Goal: Task Accomplishment & Management: Manage account settings

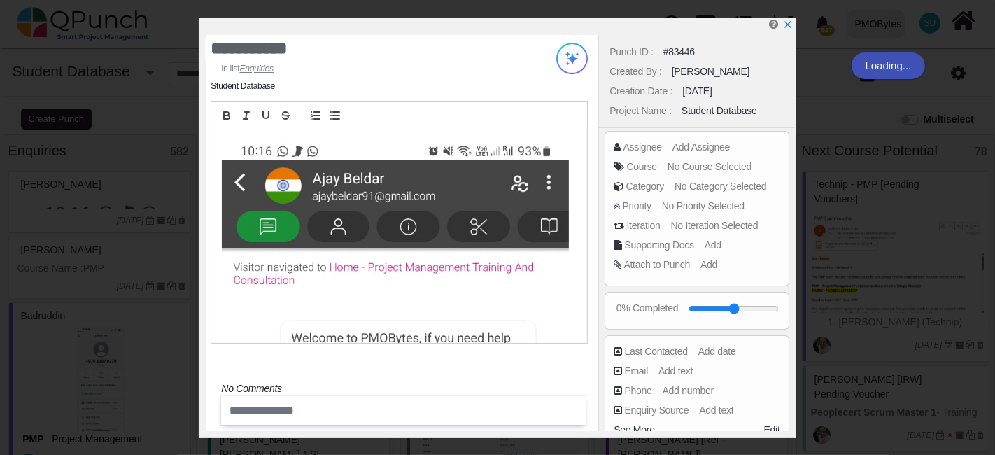
scroll to position [8, 0]
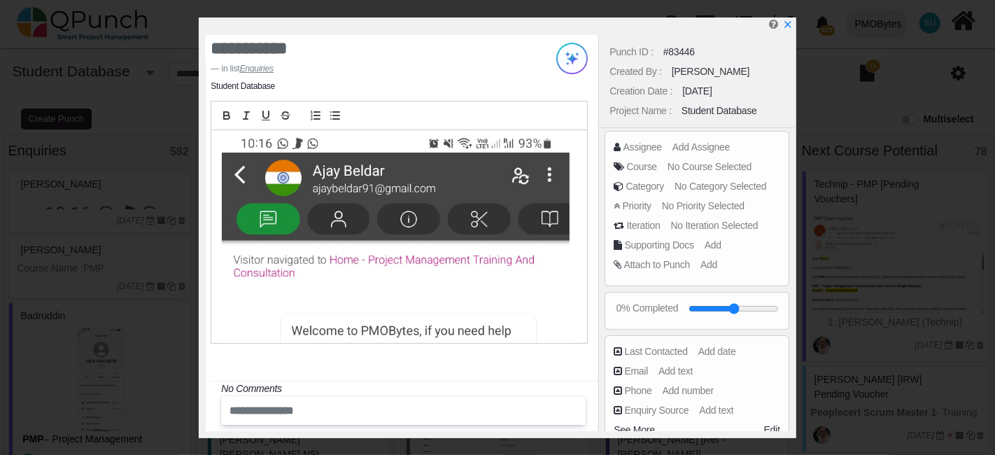
click at [694, 157] on div "Punch ID : #83446 Created By : [PERSON_NAME] Creation Date : [DATE] Project Nam…" at bounding box center [696, 233] width 196 height 396
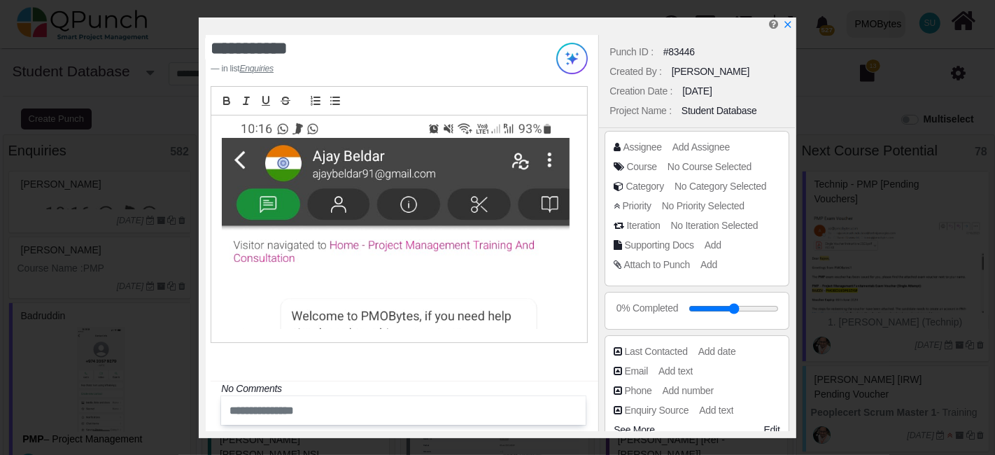
click at [694, 149] on span "Add Assignee" at bounding box center [701, 146] width 57 height 11
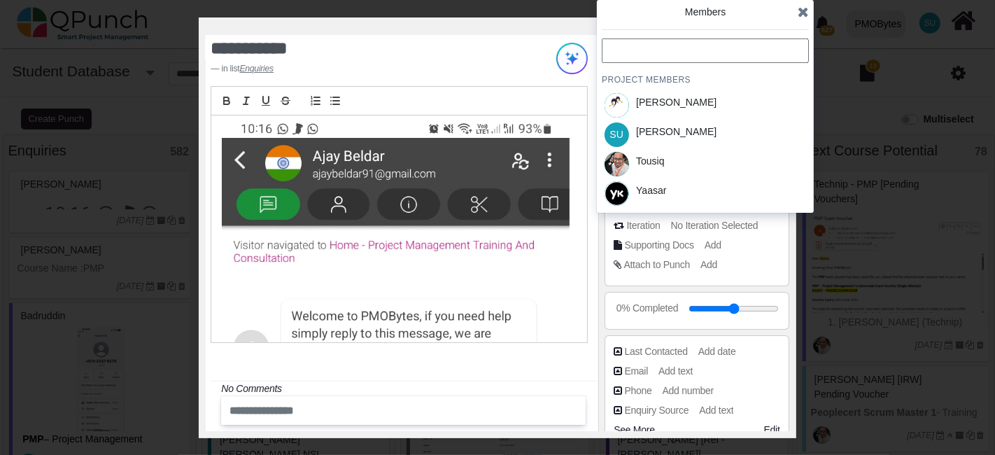
click at [667, 131] on div "[PERSON_NAME]" at bounding box center [676, 132] width 80 height 15
click at [799, 17] on icon at bounding box center [803, 12] width 11 height 14
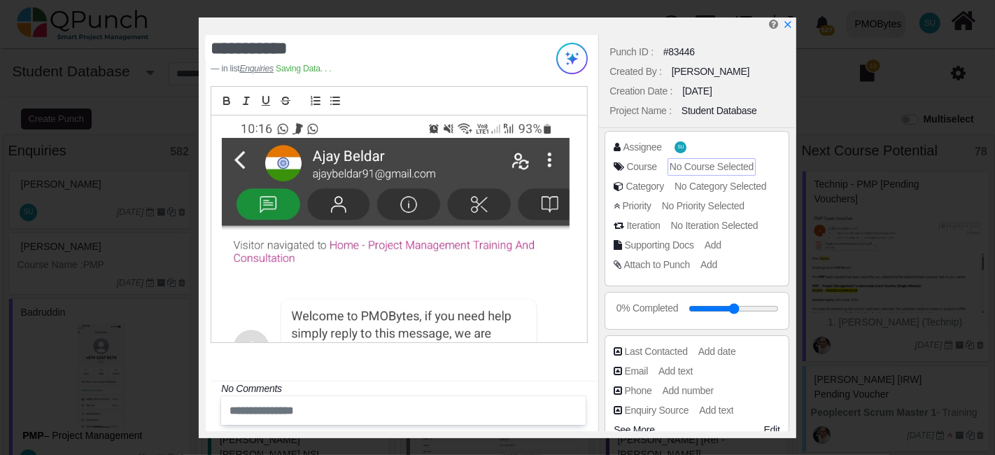
click at [686, 167] on span "No Course Selected" at bounding box center [712, 166] width 84 height 11
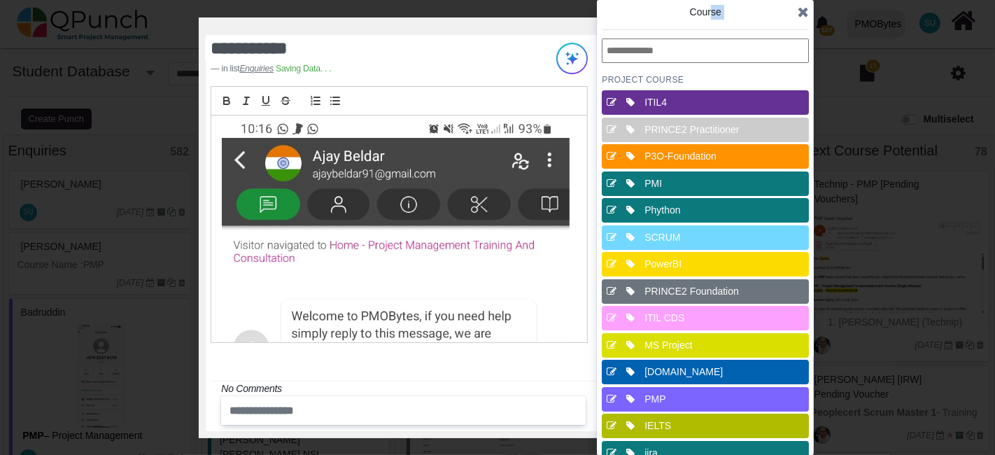
drag, startPoint x: 711, startPoint y: 10, endPoint x: 695, endPoint y: 57, distance: 48.9
click at [695, 57] on div "Course PROJECT Course ITIL4 PRINCE2 Practitioner P3O-Foundation PMI Phython SCR…" at bounding box center [705, 370] width 207 height 730
click at [742, 15] on div "Course" at bounding box center [705, 19] width 207 height 28
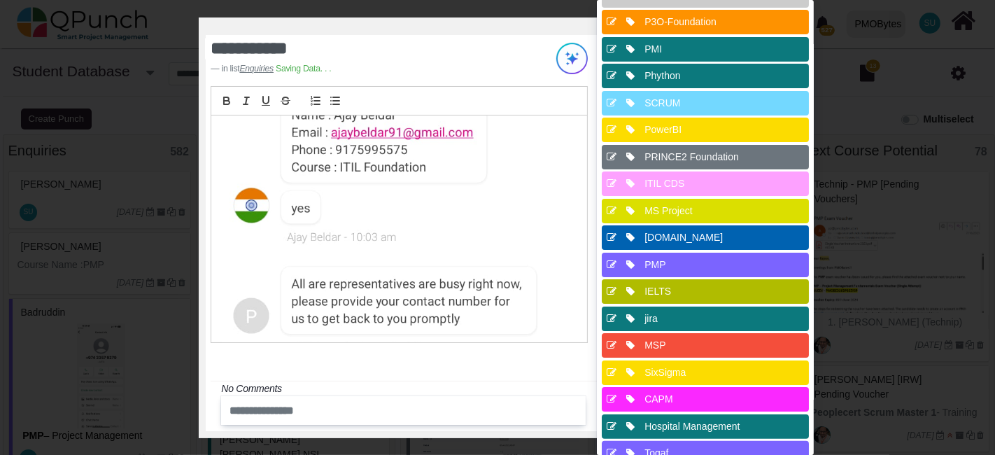
scroll to position [52, 0]
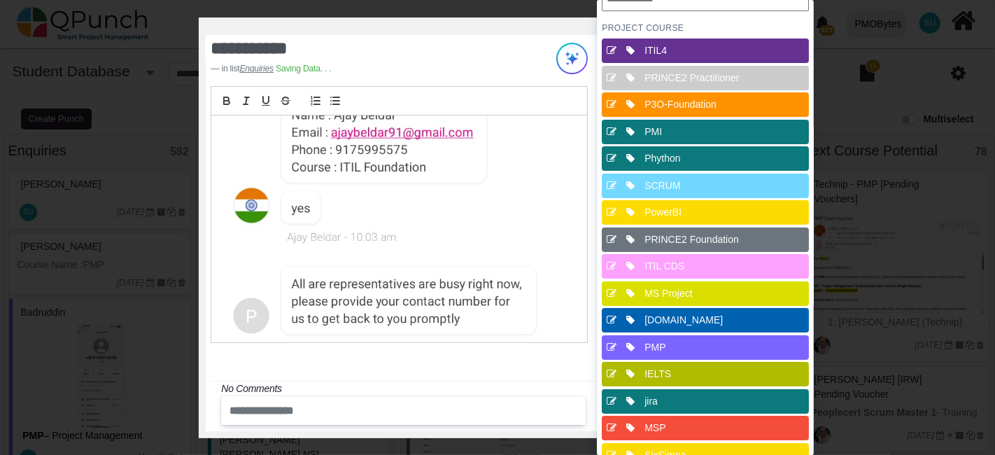
click at [715, 46] on div "ITIL4" at bounding box center [710, 50] width 130 height 15
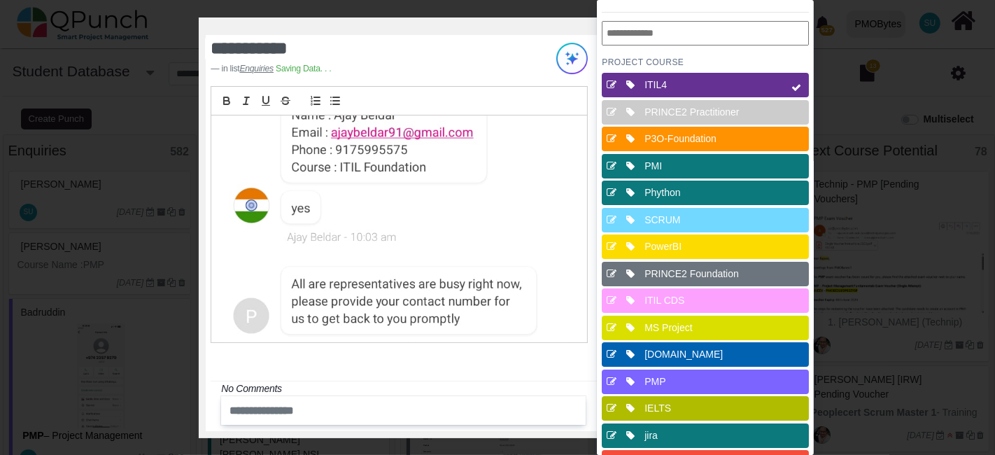
scroll to position [0, 0]
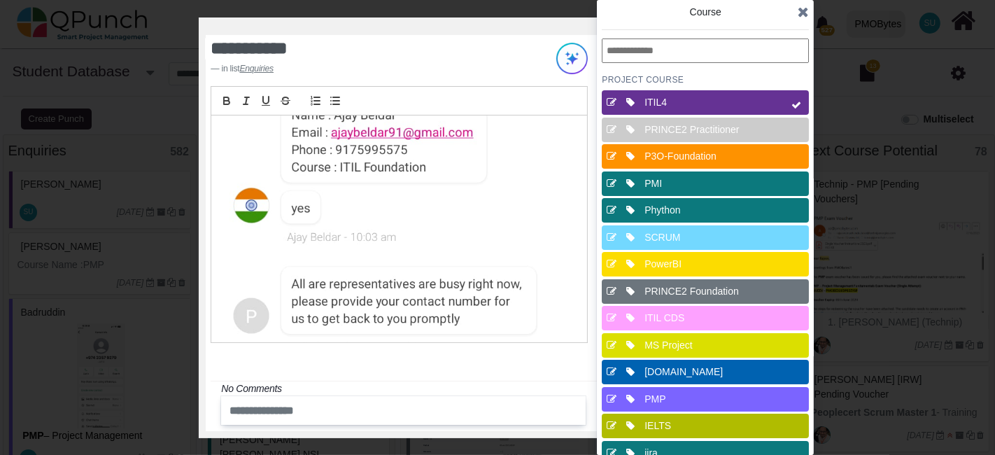
click at [808, 7] on icon at bounding box center [803, 12] width 11 height 14
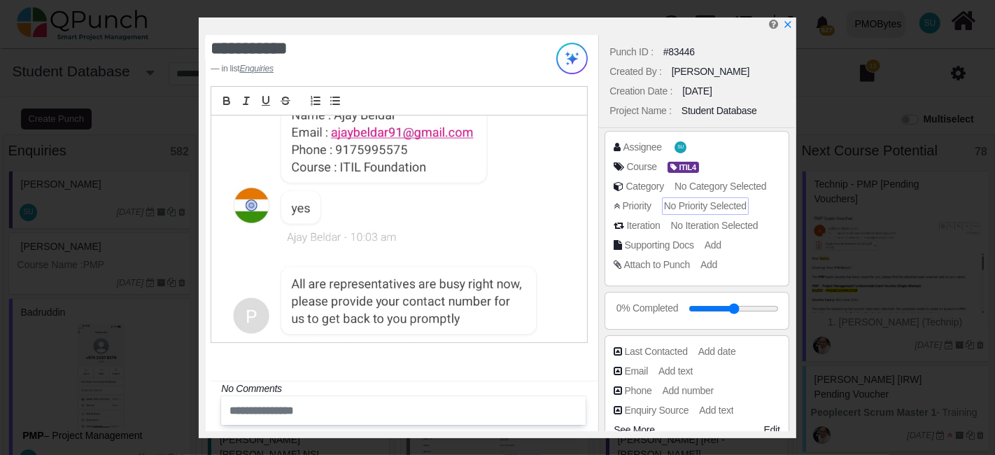
click at [705, 209] on span "No Priority Selected" at bounding box center [705, 205] width 83 height 11
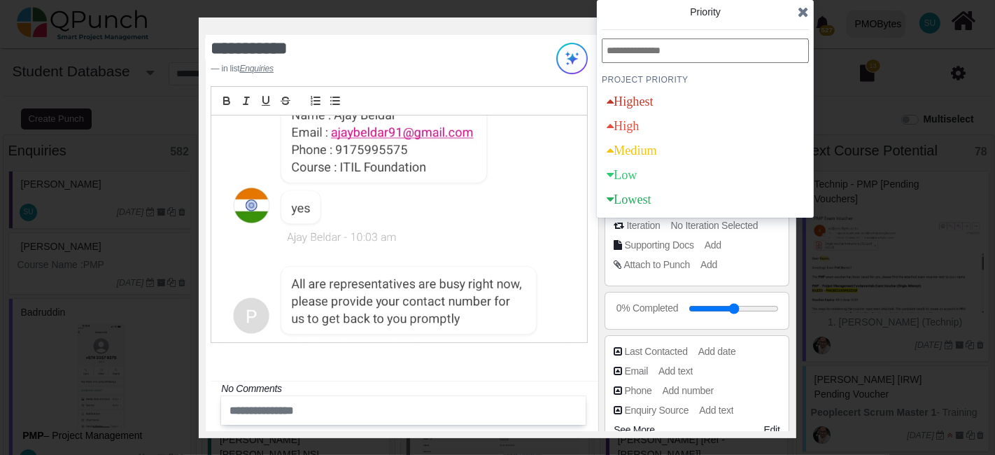
drag, startPoint x: 810, startPoint y: 19, endPoint x: 773, endPoint y: 36, distance: 40.4
click at [810, 18] on div "Priority PROJECT Priority Highest High Medium Low Lowest" at bounding box center [705, 109] width 217 height 218
click at [801, 14] on icon at bounding box center [803, 12] width 11 height 14
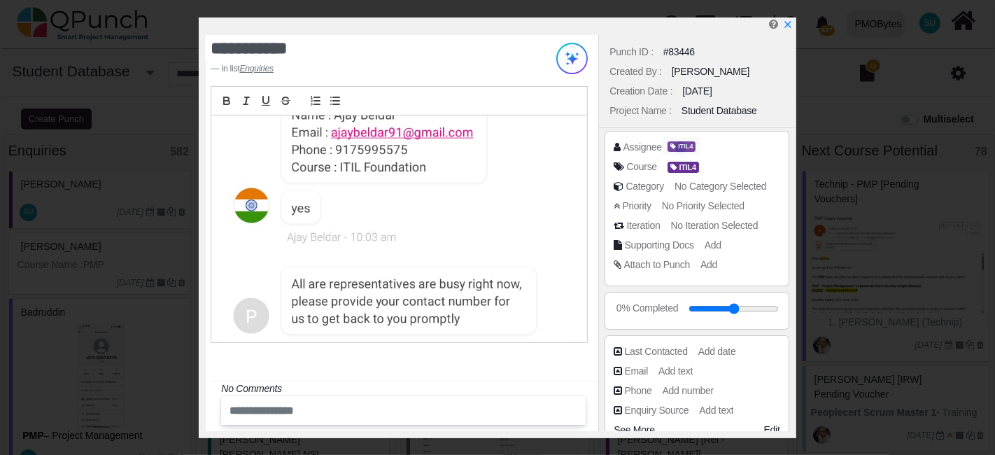
click at [698, 177] on div "Course ITIL4" at bounding box center [697, 170] width 166 height 20
click at [702, 186] on span "No Category Selected" at bounding box center [723, 186] width 92 height 11
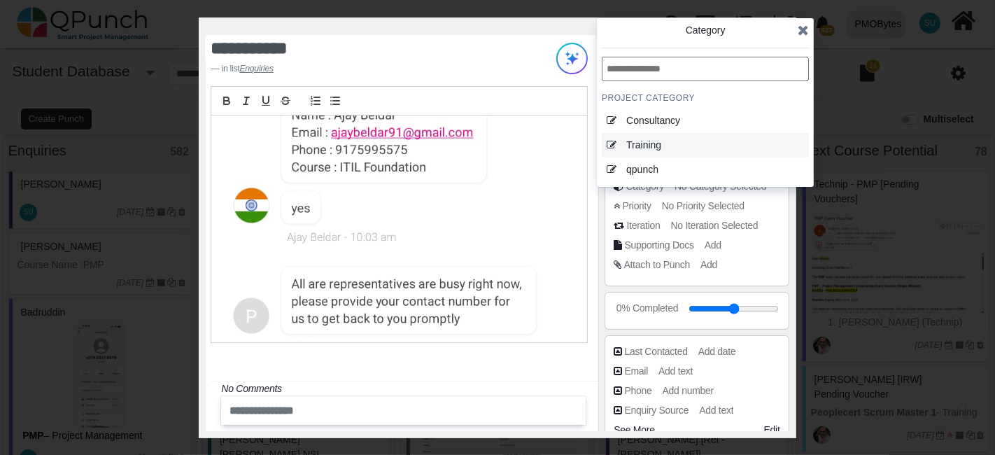
click at [692, 143] on div "Training" at bounding box center [691, 145] width 130 height 15
drag, startPoint x: 796, startPoint y: 24, endPoint x: 801, endPoint y: 31, distance: 8.4
click at [799, 30] on div "Category" at bounding box center [705, 37] width 207 height 28
click at [802, 31] on icon at bounding box center [803, 30] width 11 height 14
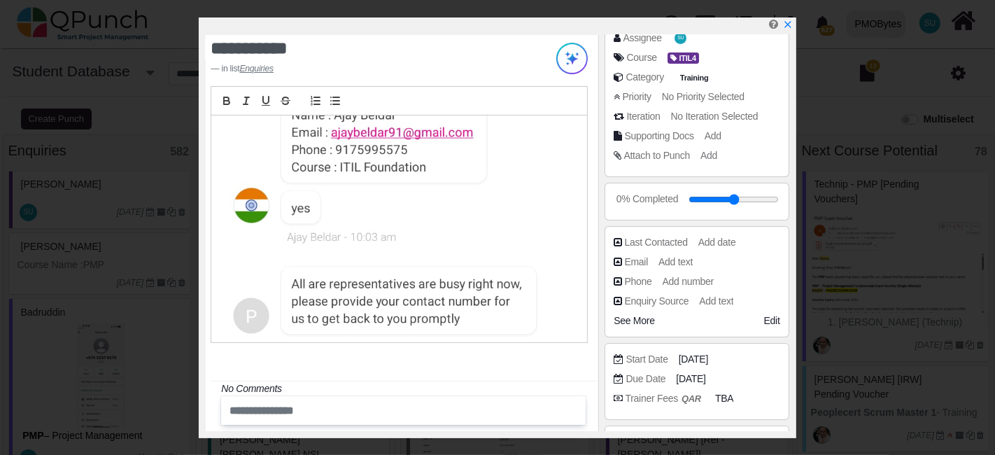
scroll to position [155, 0]
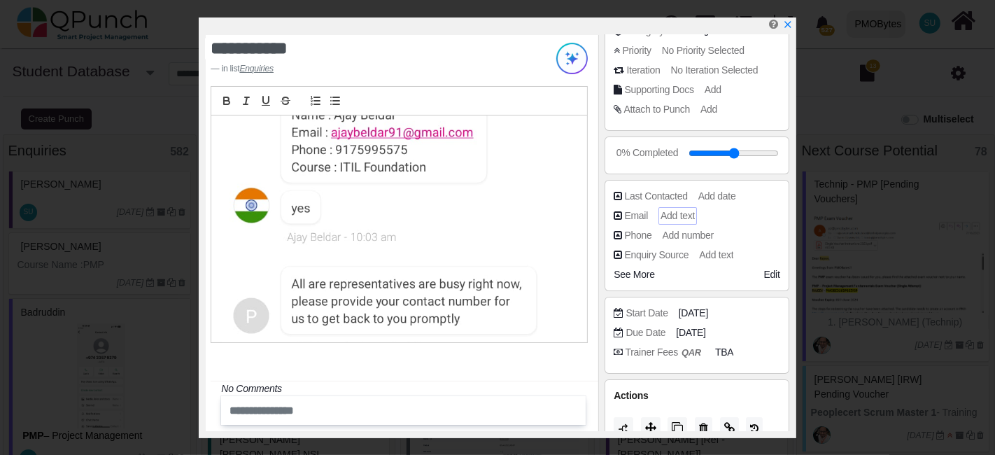
click at [674, 215] on span "Add text" at bounding box center [678, 215] width 34 height 11
click at [674, 215] on input "text" at bounding box center [719, 216] width 115 height 14
type input "**********"
click at [682, 234] on span "Add number" at bounding box center [690, 235] width 51 height 11
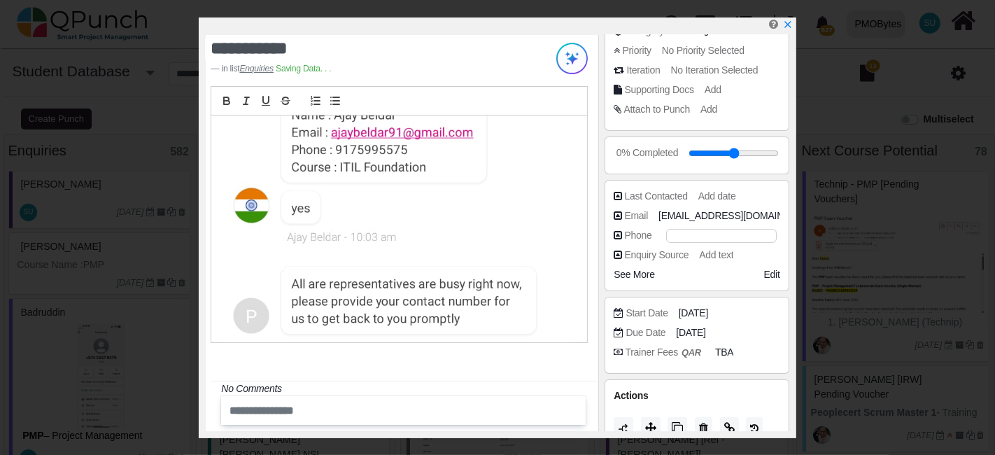
click at [682, 234] on input "number" at bounding box center [721, 236] width 111 height 14
type input "**********"
click at [614, 294] on div "Start Date [DATE] Due Date [DATE] Trainer Fees QAR TBA" at bounding box center [696, 335] width 195 height 83
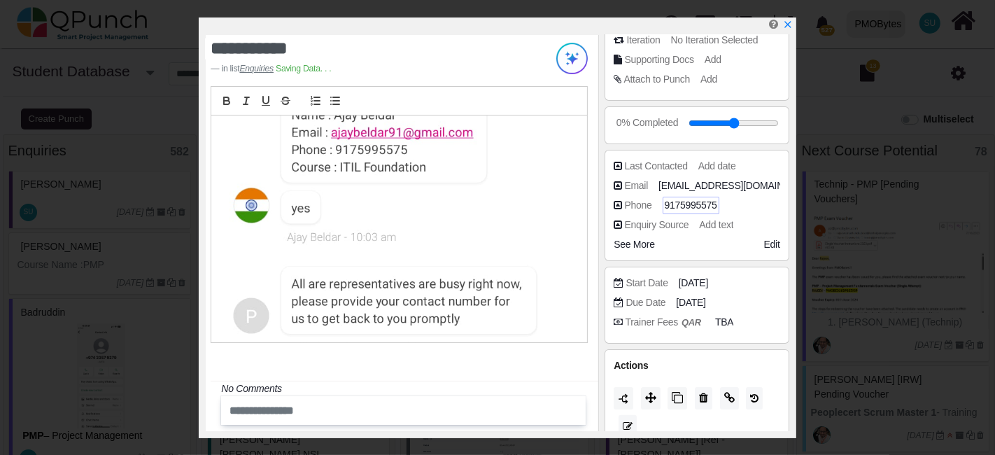
scroll to position [202, 0]
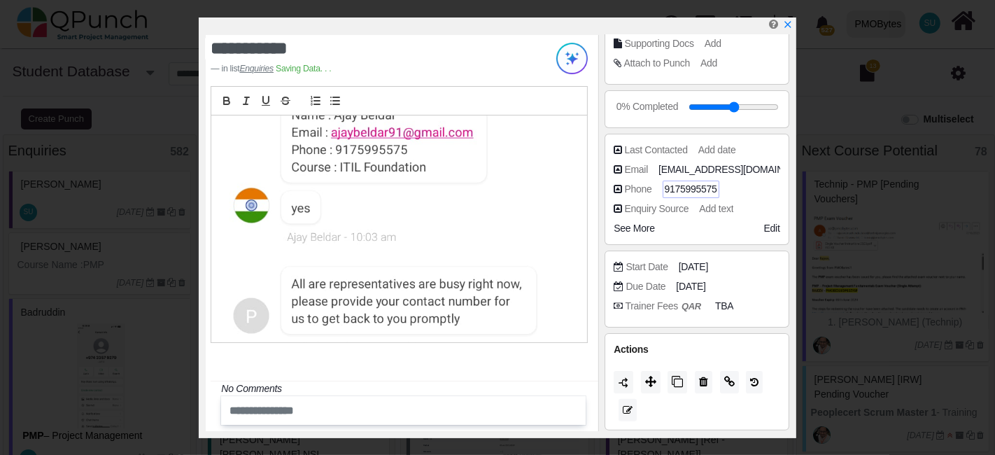
click at [401, 191] on img at bounding box center [395, 191] width 347 height 772
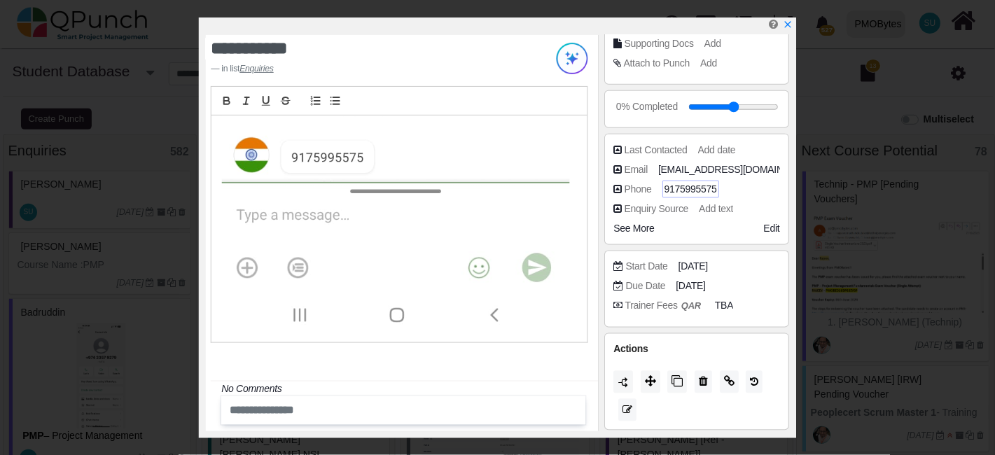
scroll to position [0, 0]
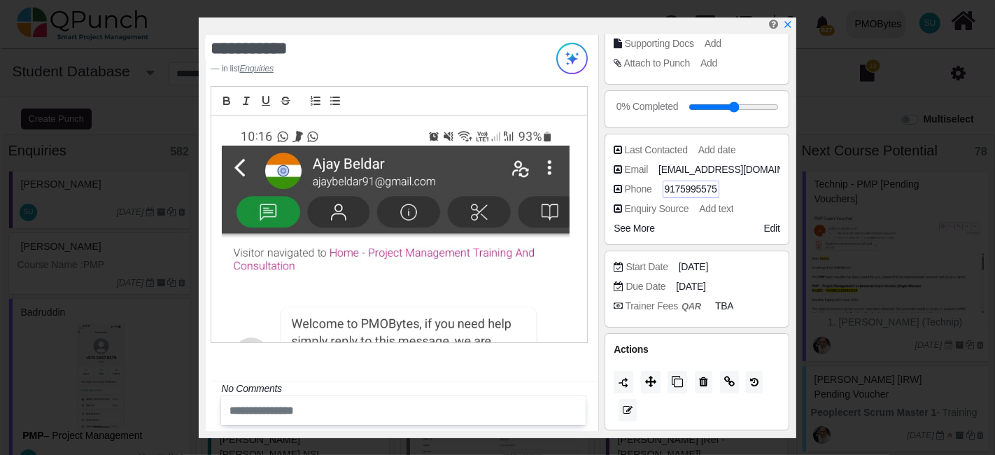
click at [571, 217] on div at bounding box center [399, 228] width 376 height 227
click at [714, 145] on span "Add date" at bounding box center [720, 149] width 38 height 11
click at [761, 145] on input "date" at bounding box center [739, 150] width 75 height 14
type input "**********"
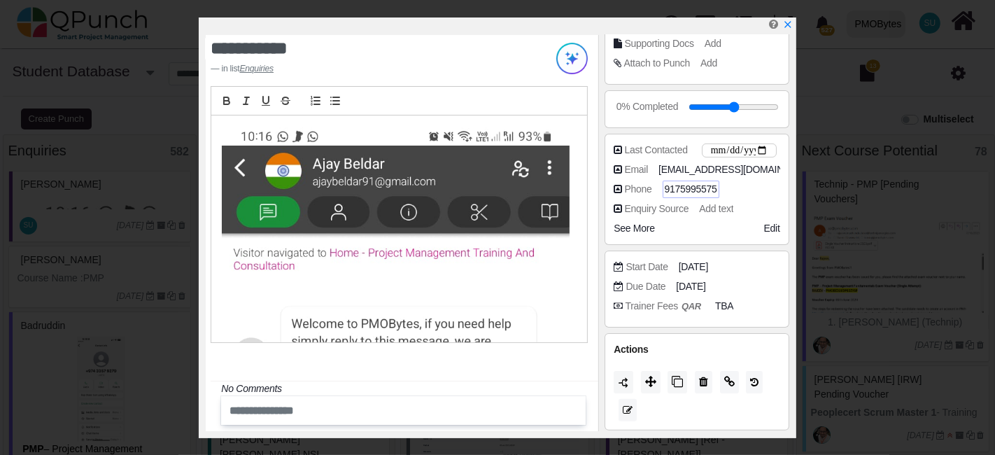
click at [574, 288] on div at bounding box center [399, 228] width 376 height 227
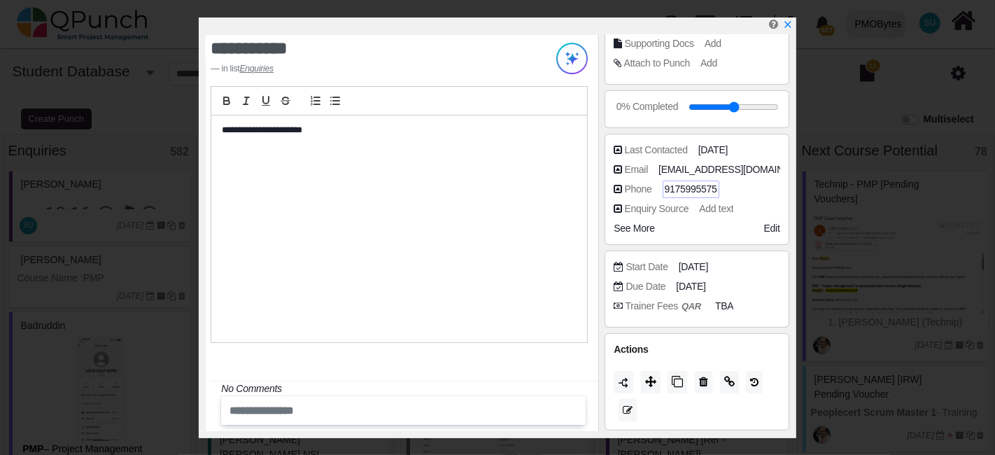
click at [292, 125] on p "**********" at bounding box center [395, 130] width 347 height 13
click at [789, 27] on icon "x" at bounding box center [787, 25] width 11 height 11
type input "**"
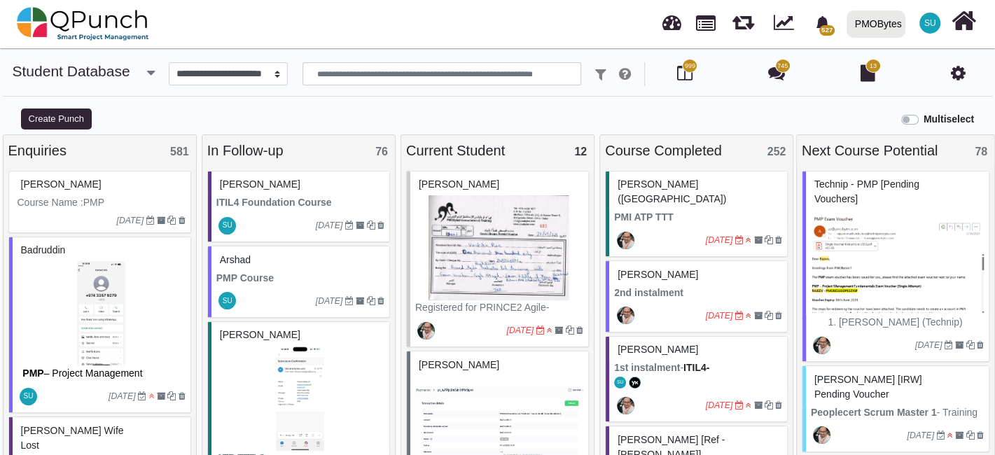
click at [329, 198] on p "ITIL4 Foundation Course" at bounding box center [300, 202] width 168 height 15
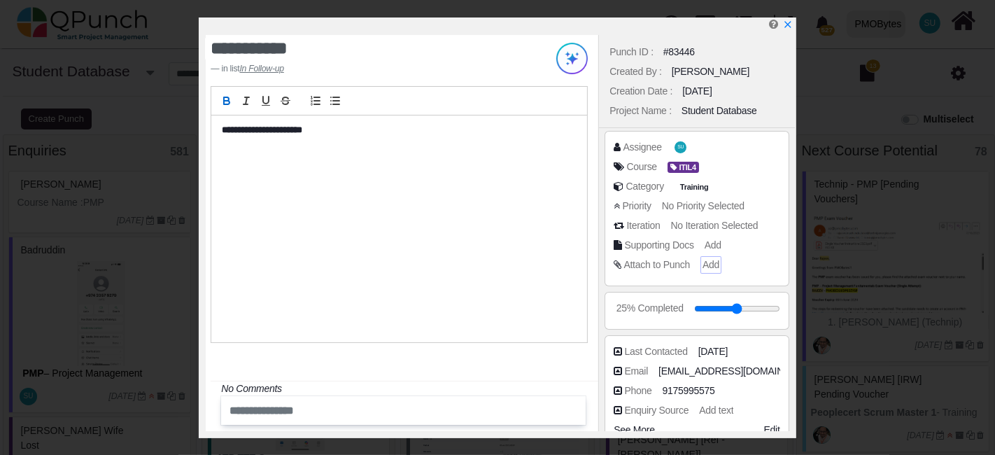
click at [705, 262] on span "Add" at bounding box center [711, 264] width 17 height 11
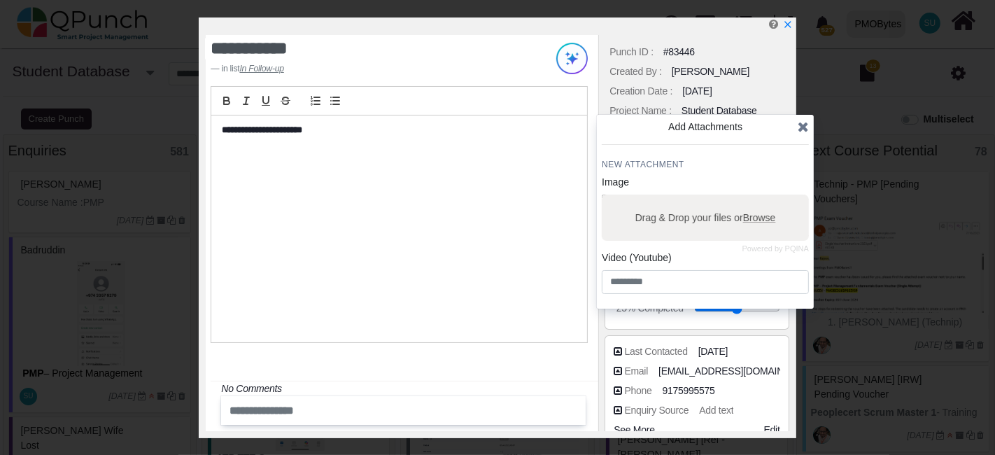
click at [359, 169] on div "**********" at bounding box center [399, 228] width 376 height 227
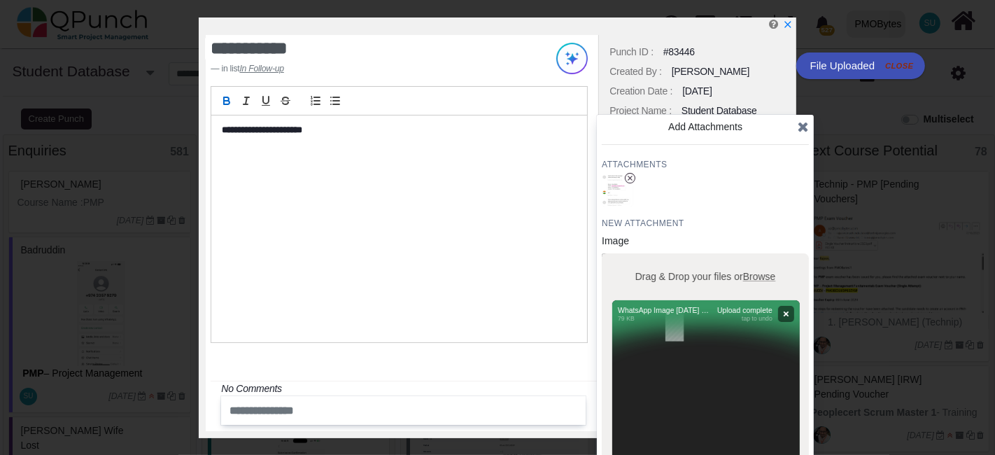
click at [798, 130] on icon at bounding box center [803, 127] width 11 height 14
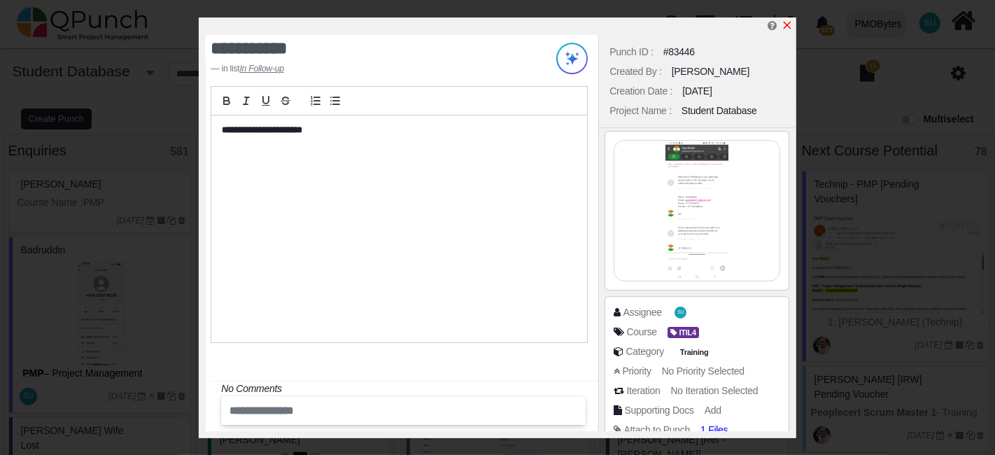
click at [789, 25] on icon "x" at bounding box center [787, 25] width 11 height 11
